Goal: Information Seeking & Learning: Compare options

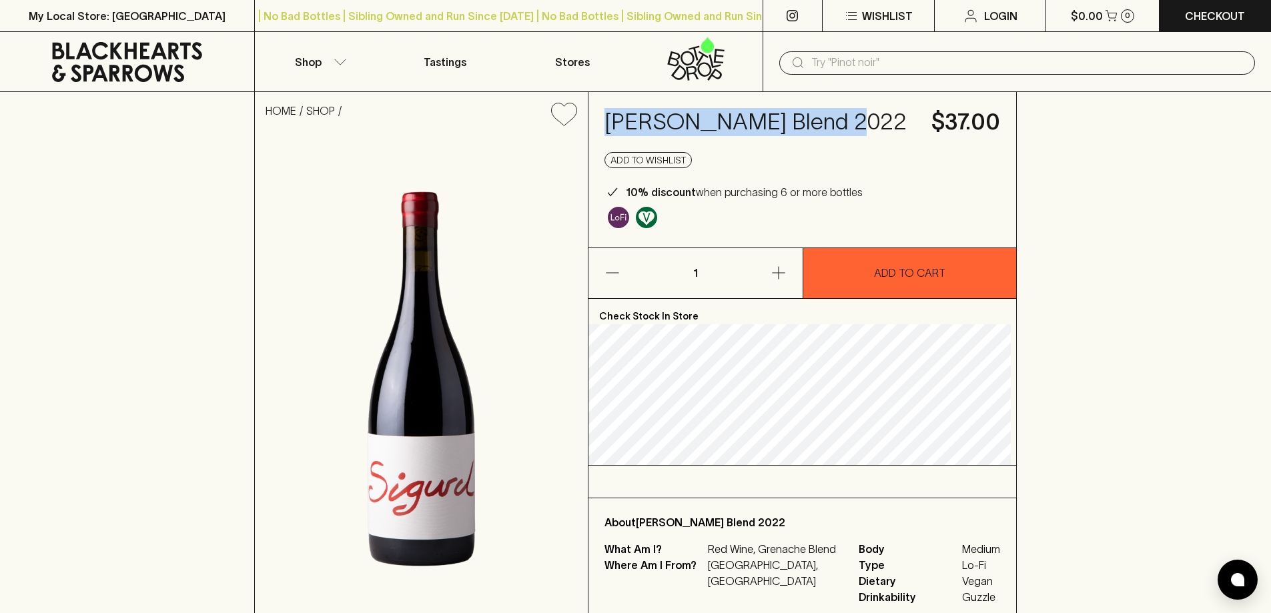
drag, startPoint x: 855, startPoint y: 119, endPoint x: 616, endPoint y: 121, distance: 239.5
click at [616, 121] on h4 "[PERSON_NAME] Blend 2022" at bounding box center [759, 122] width 311 height 28
copy h4 "[PERSON_NAME] Blend 2022"
drag, startPoint x: 854, startPoint y: 119, endPoint x: 594, endPoint y: 121, distance: 259.5
click at [594, 121] on div "[PERSON_NAME] Blend 2022 $37.00 Add to wishlist 10% discount when purchasing 6 …" at bounding box center [802, 169] width 428 height 155
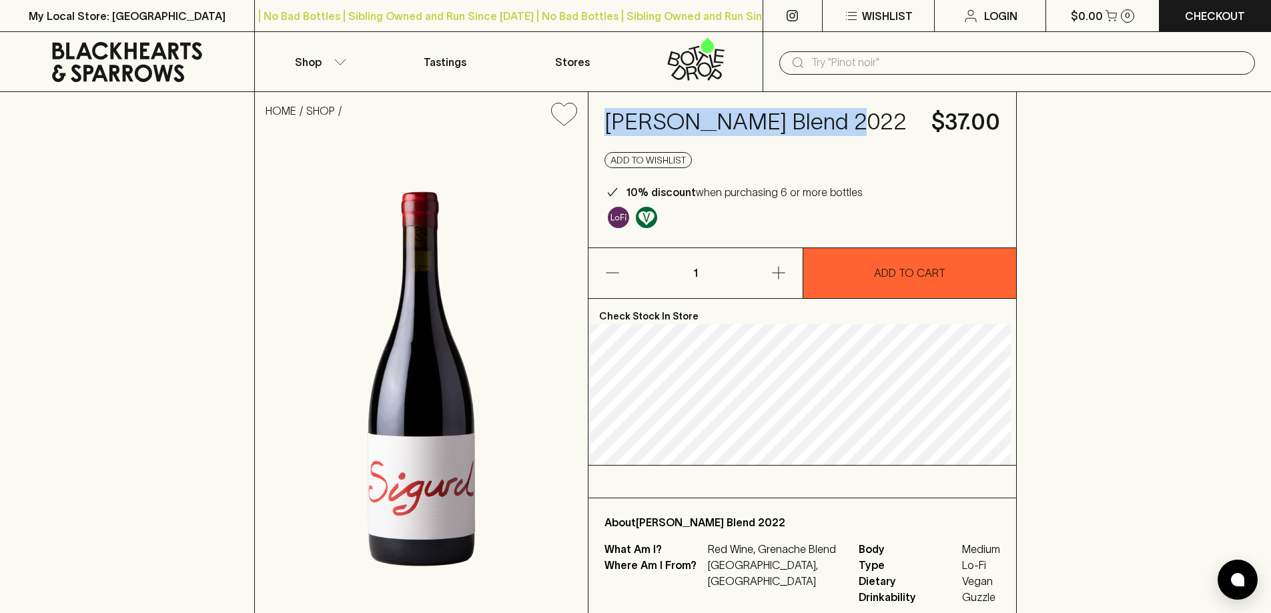
copy h4 "[PERSON_NAME] Blend 2022"
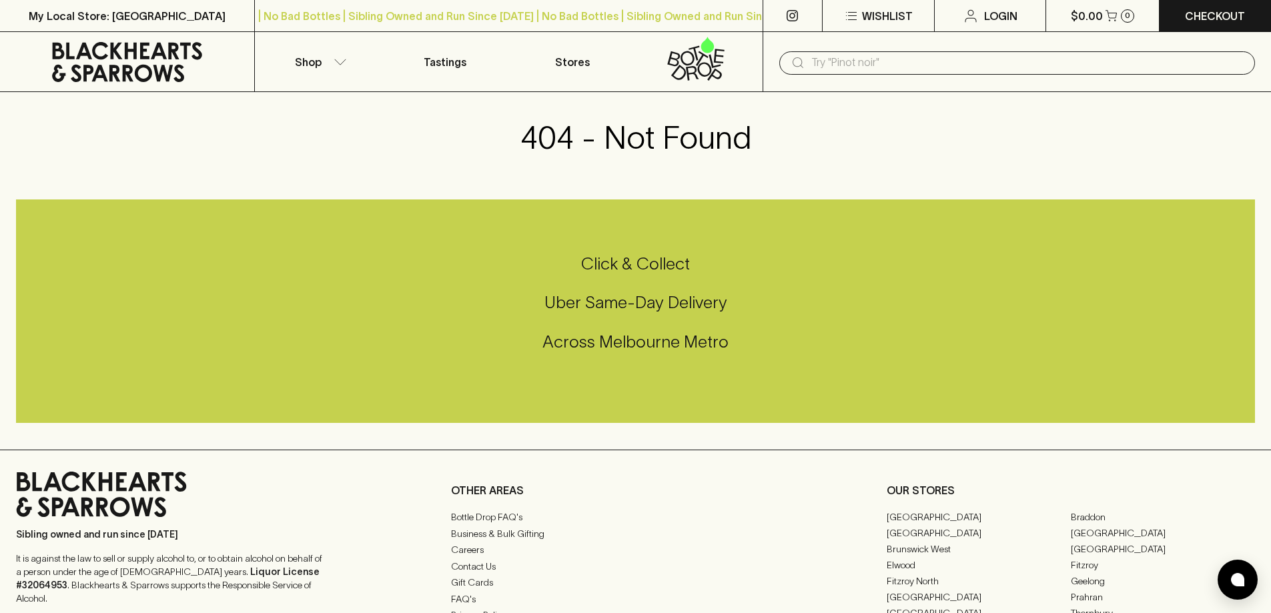
click at [998, 56] on input "text" at bounding box center [1027, 62] width 433 height 21
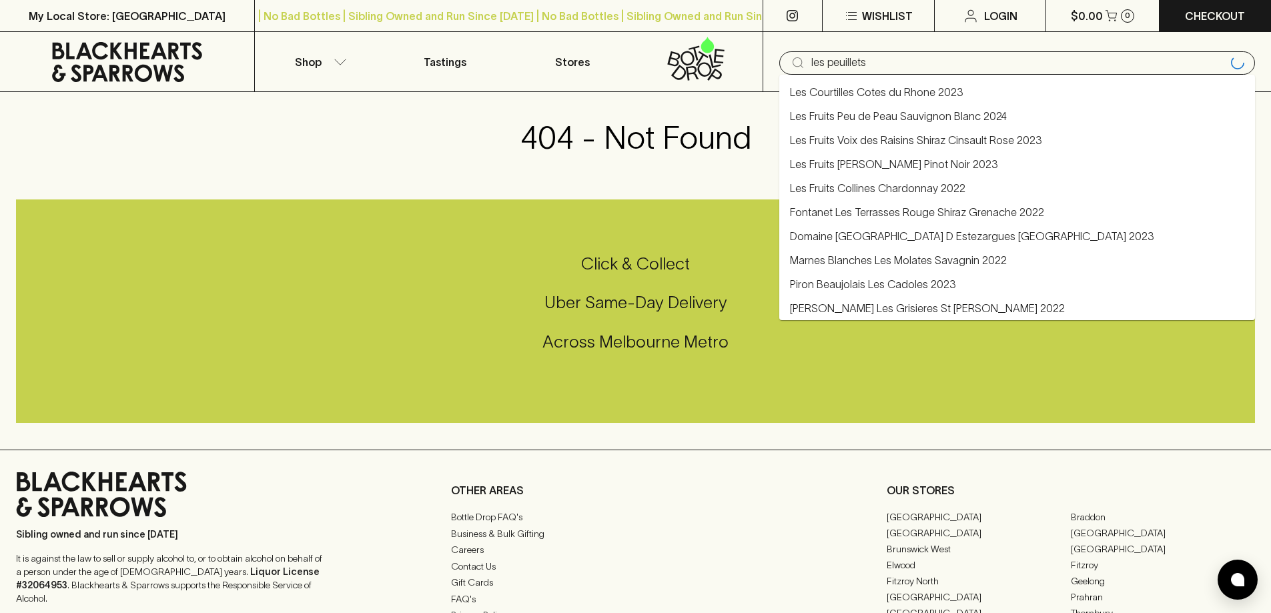
type input "les peuillets"
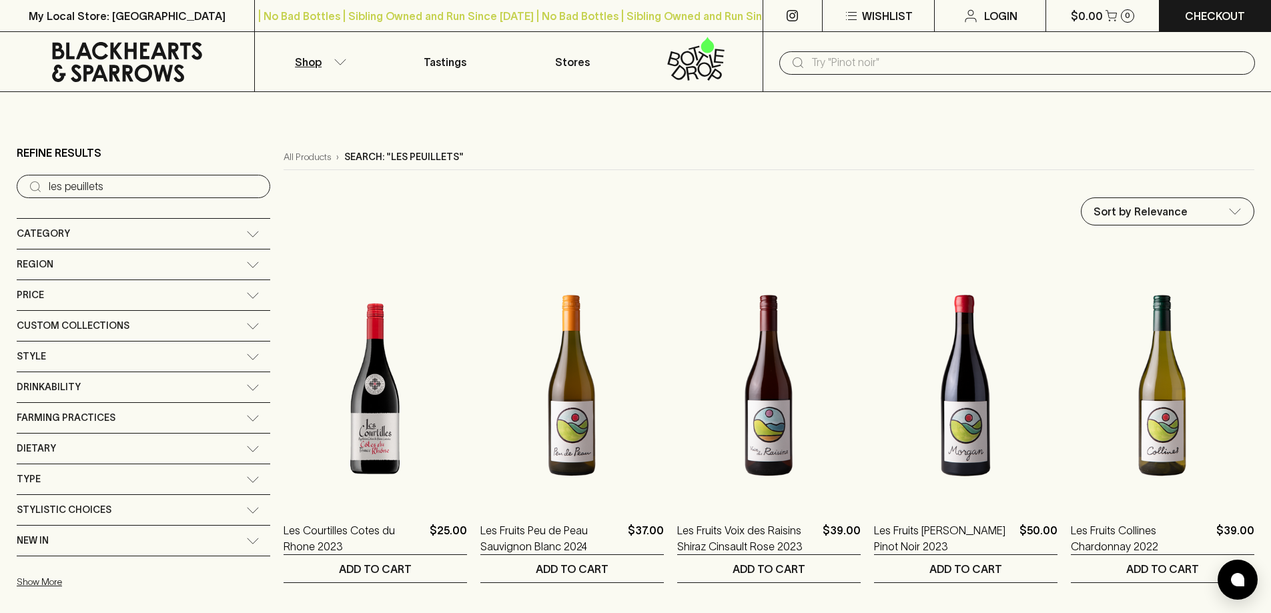
click at [878, 63] on input "text" at bounding box center [1027, 62] width 433 height 21
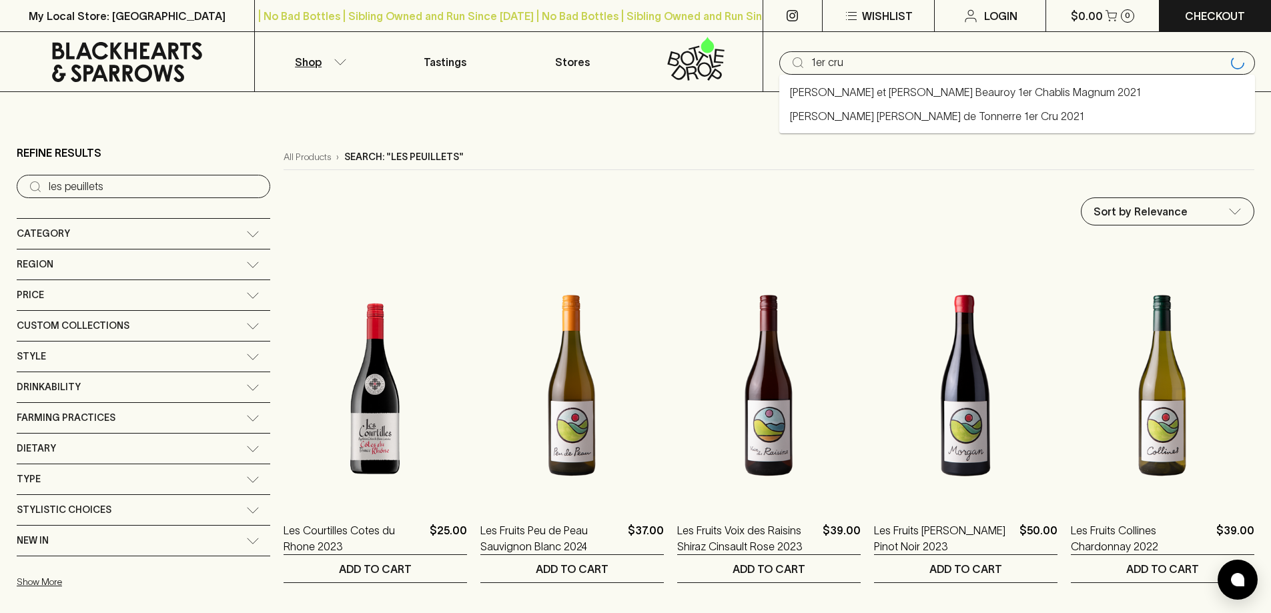
type input "1er cru"
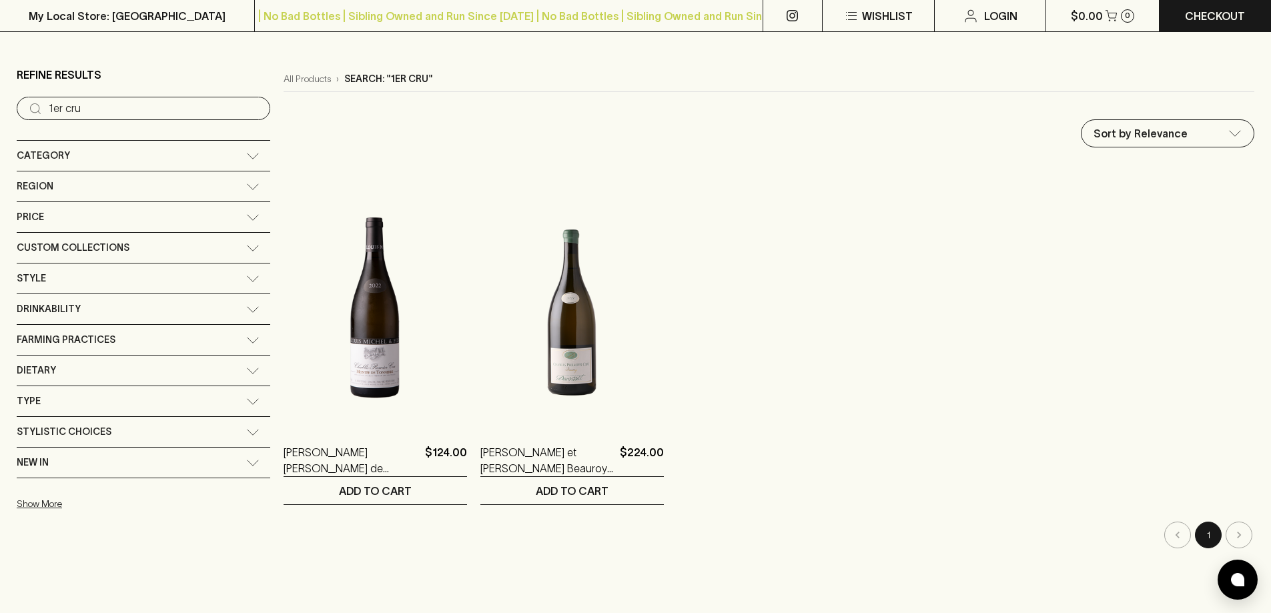
scroll to position [200, 0]
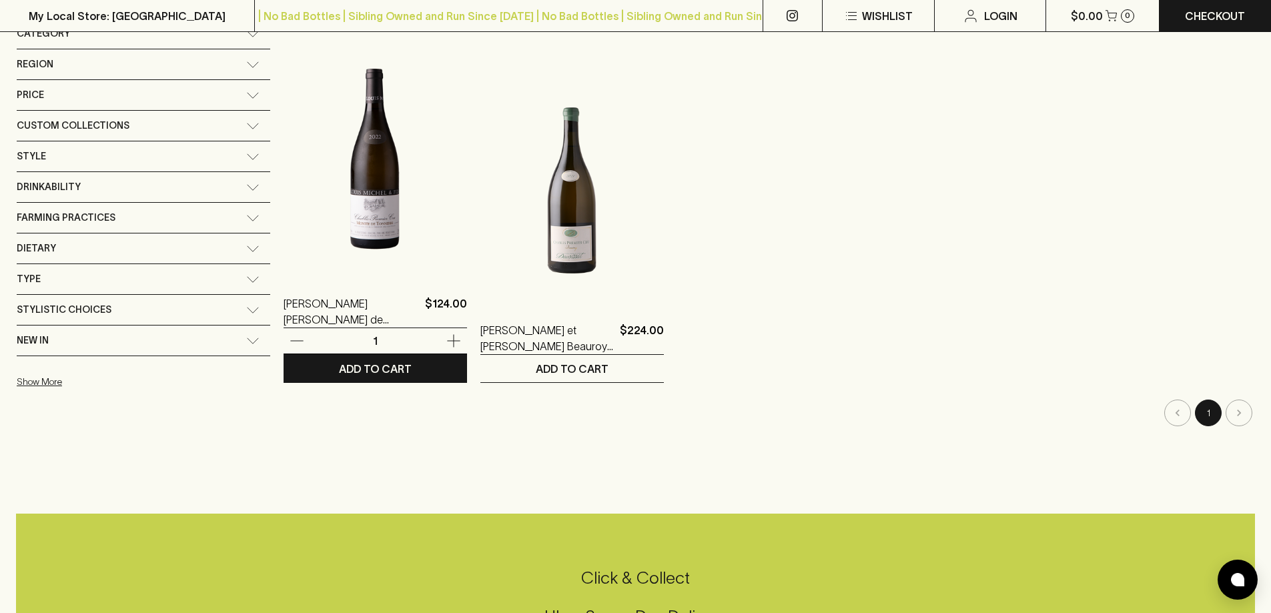
click at [313, 218] on img at bounding box center [375, 159] width 183 height 234
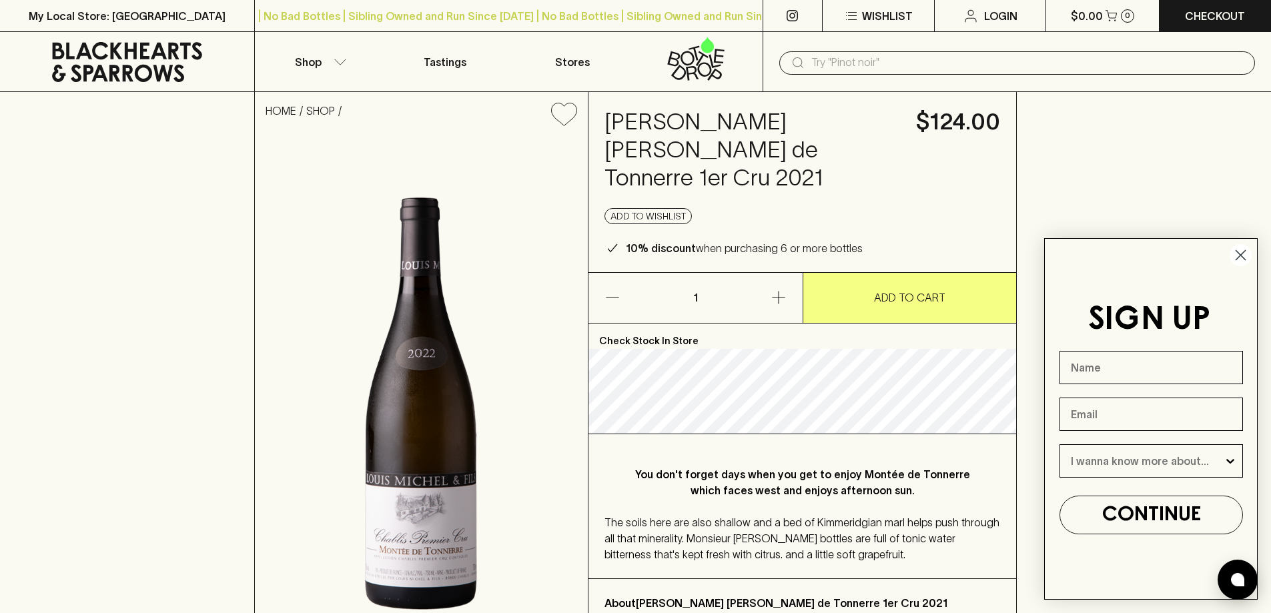
click at [1247, 256] on circle "Close dialog" at bounding box center [1241, 255] width 22 height 22
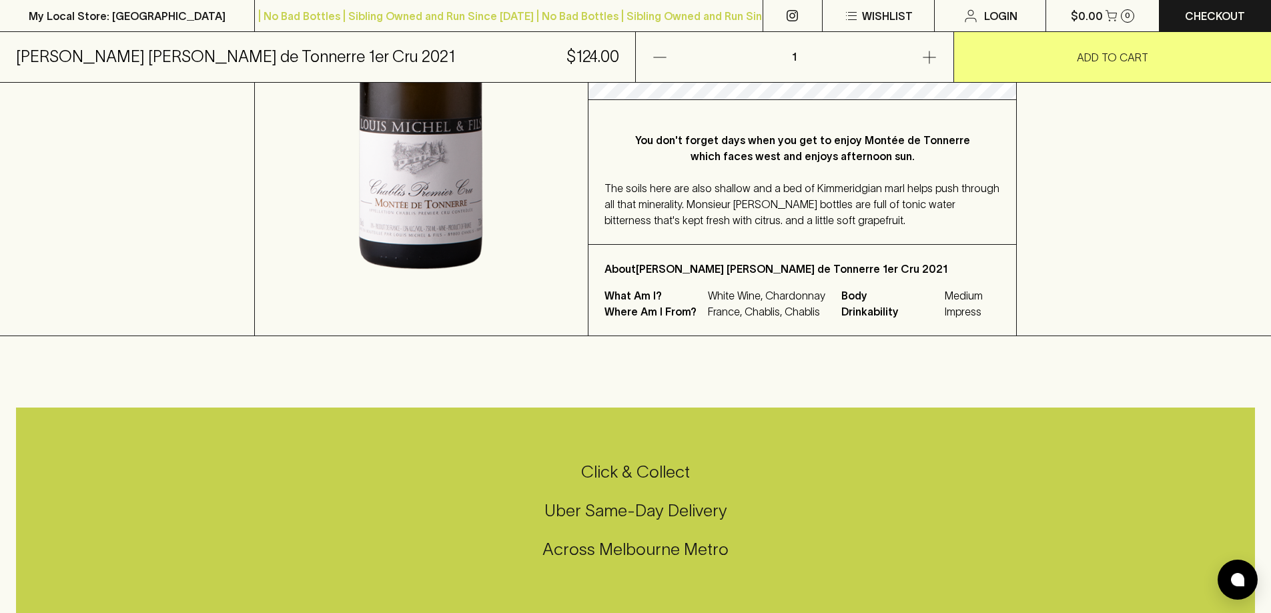
scroll to position [400, 0]
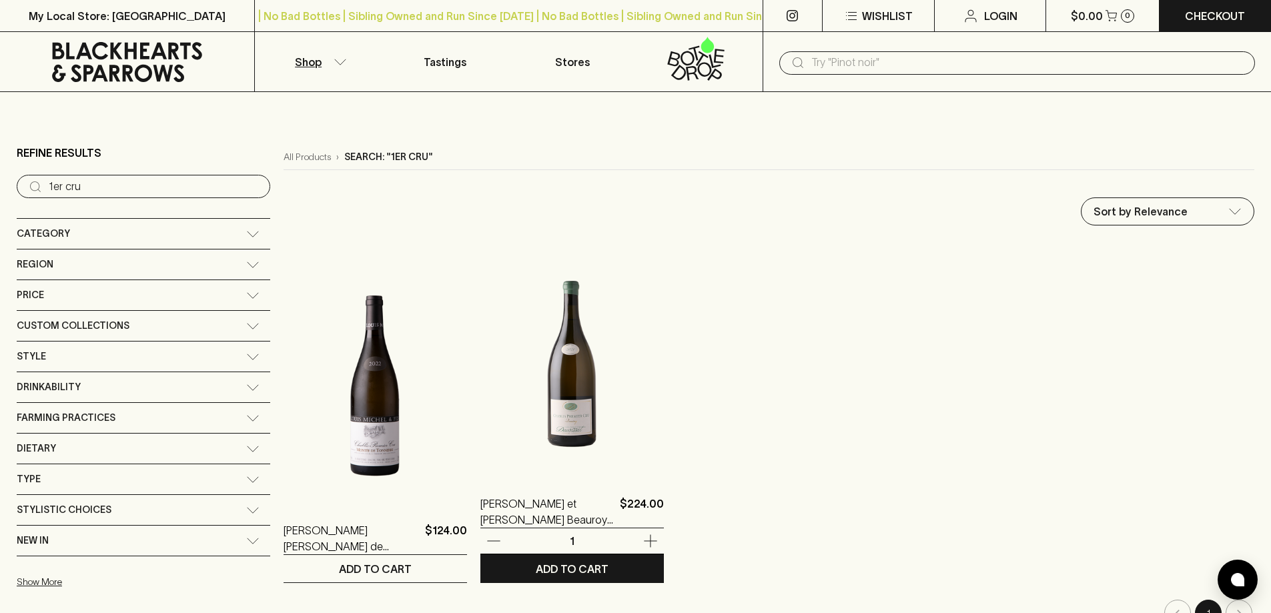
click at [549, 454] on img at bounding box center [571, 359] width 183 height 234
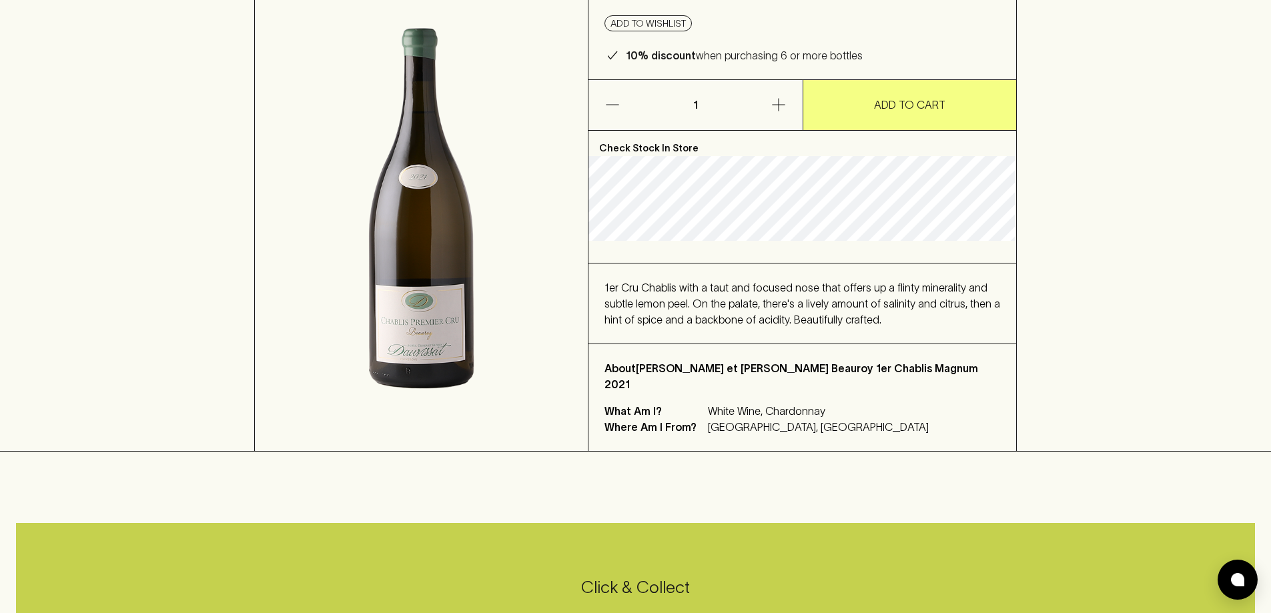
scroll to position [200, 0]
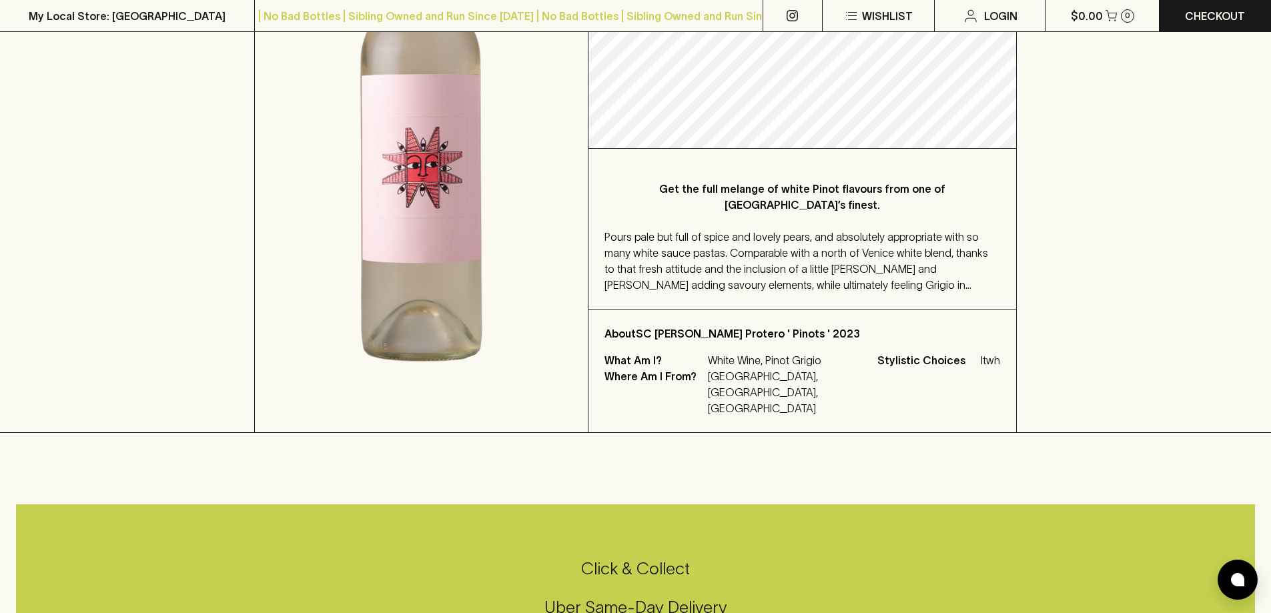
scroll to position [334, 0]
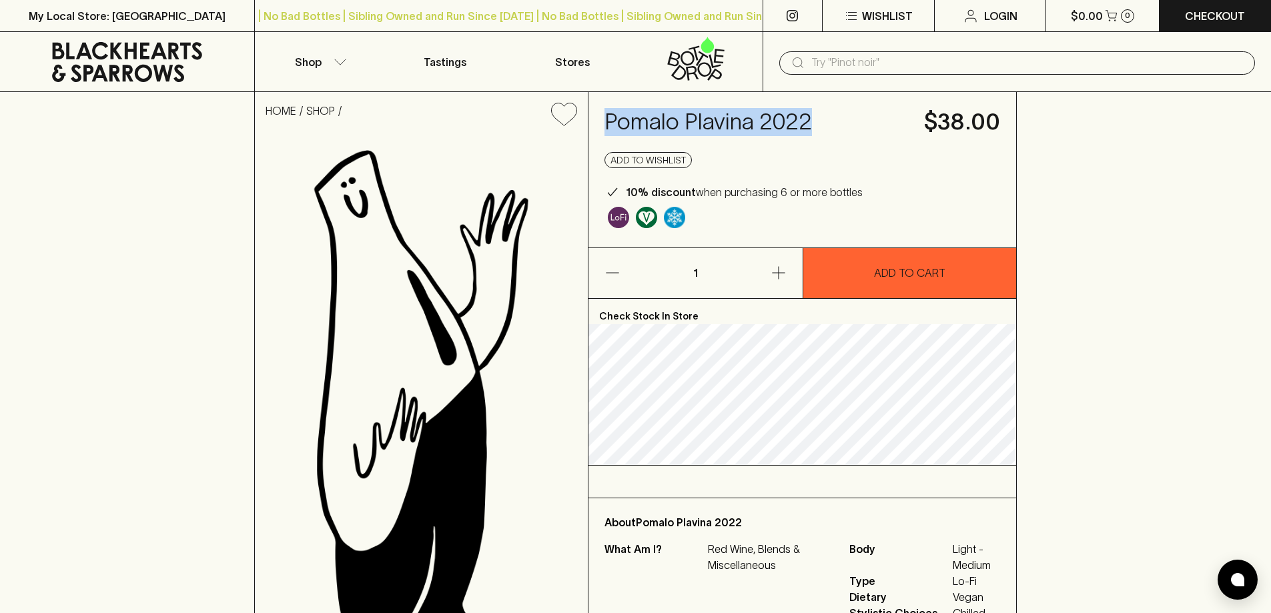
drag, startPoint x: 838, startPoint y: 125, endPoint x: 596, endPoint y: 130, distance: 242.2
click at [596, 130] on div "Pomalo Plavina 2022 $38.00 Add to wishlist 10% discount when purchasing 6 or mo…" at bounding box center [802, 169] width 428 height 155
copy h4 "Pomalo Plavina 2022"
